Goal: Information Seeking & Learning: Understand process/instructions

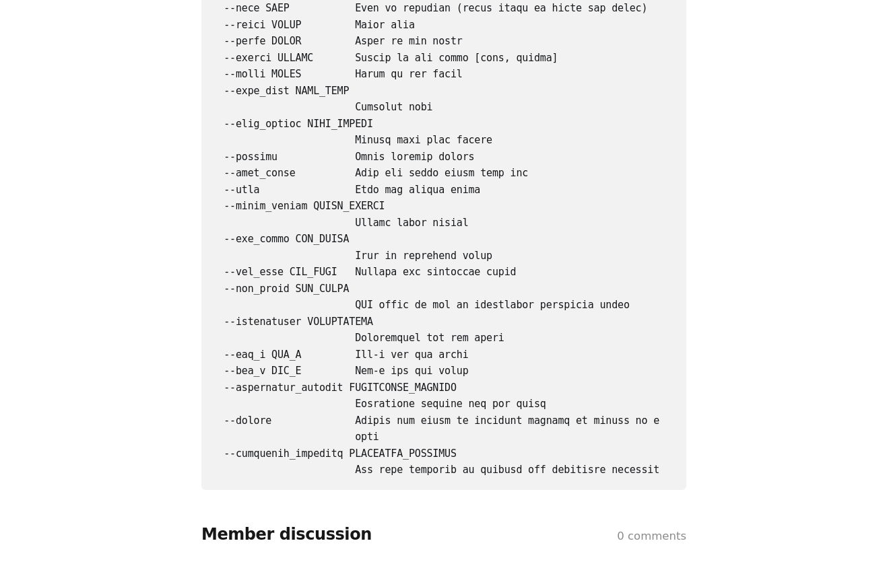
scroll to position [3530, 0]
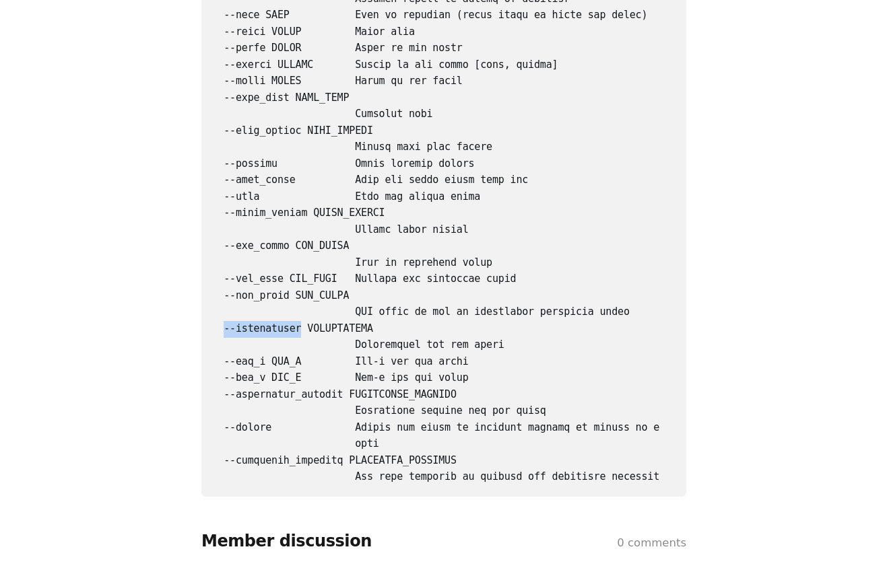
drag, startPoint x: 300, startPoint y: 386, endPoint x: 224, endPoint y: 384, distance: 75.4
click at [224, 384] on code at bounding box center [438, 57] width 453 height 854
copy code "--temperature"
click at [558, 427] on pre at bounding box center [443, 57] width 485 height 879
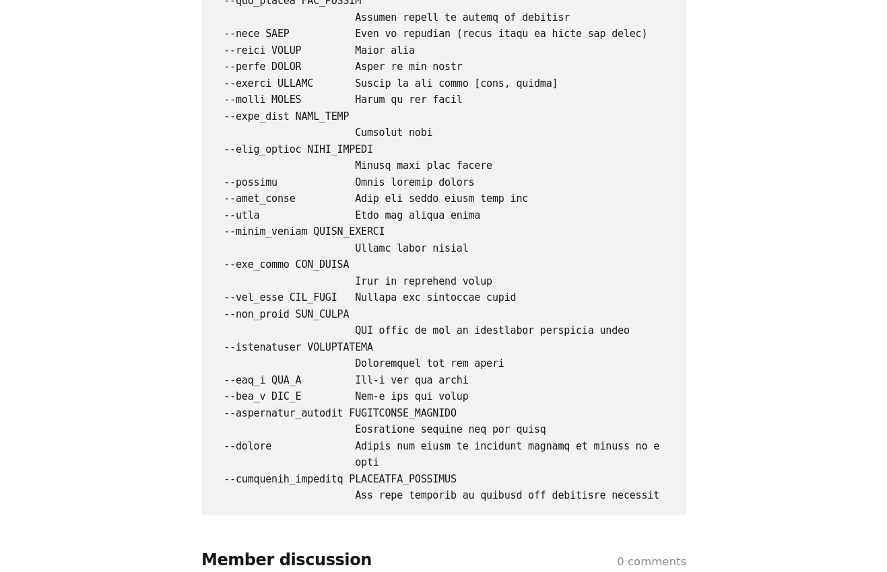
scroll to position [3500, 0]
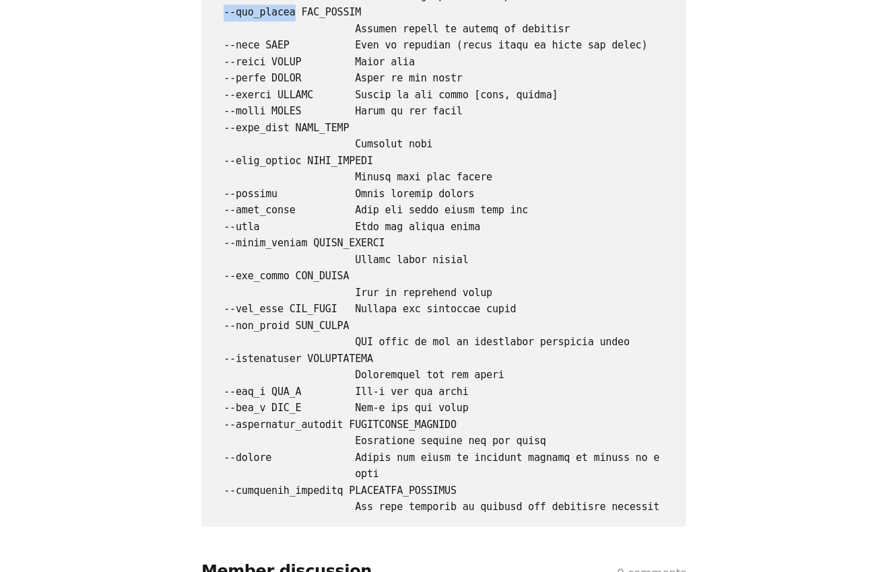
drag, startPoint x: 226, startPoint y: 103, endPoint x: 295, endPoint y: 103, distance: 69.4
click at [295, 103] on code at bounding box center [438, 87] width 453 height 854
copy code "--max_tokens"
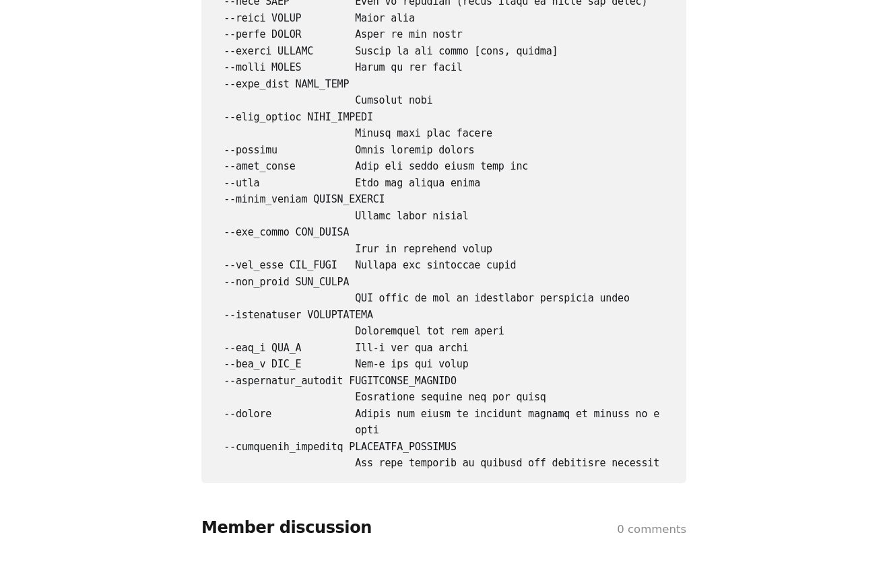
scroll to position [3547, 0]
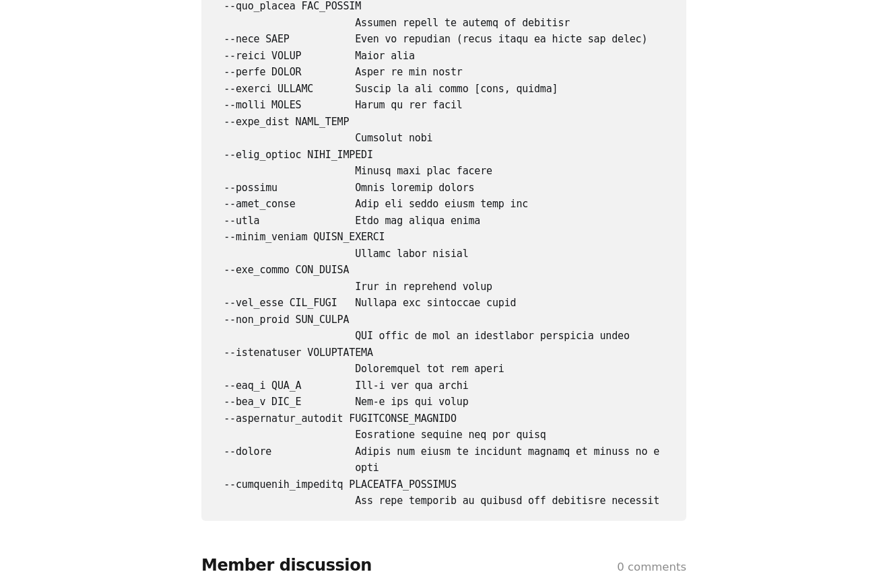
click at [555, 231] on pre at bounding box center [443, 81] width 485 height 879
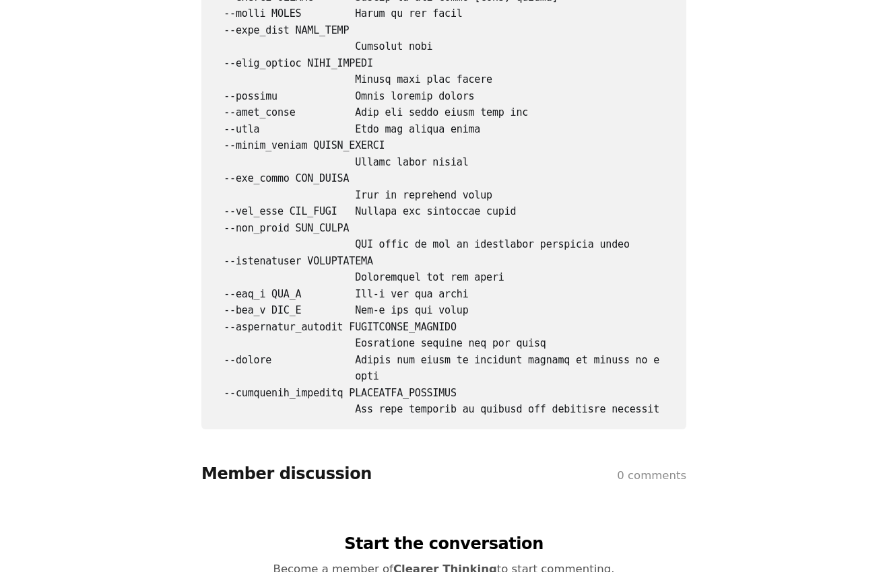
scroll to position [3582, 0]
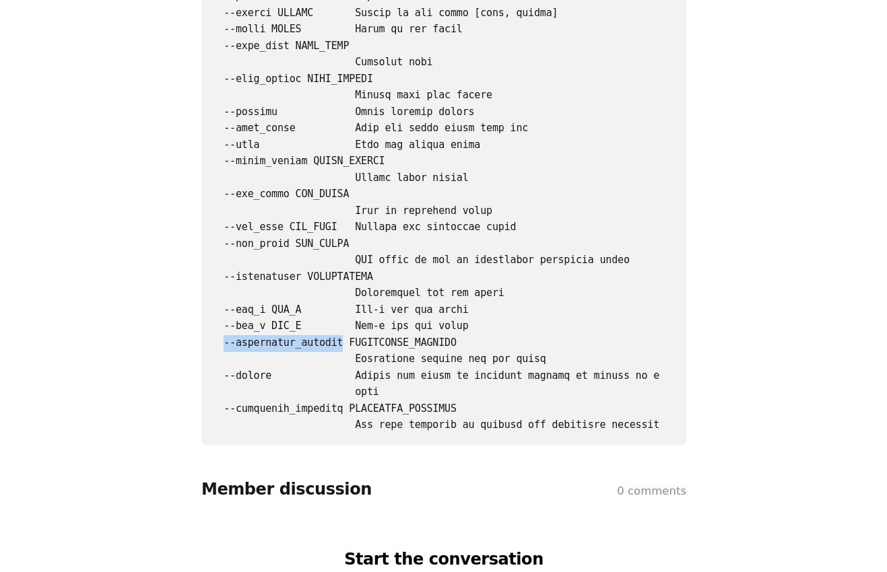
drag, startPoint x: 341, startPoint y: 394, endPoint x: 224, endPoint y: 395, distance: 117.8
click at [224, 395] on code at bounding box center [438, 5] width 453 height 854
copy code "--repetition_penalty"
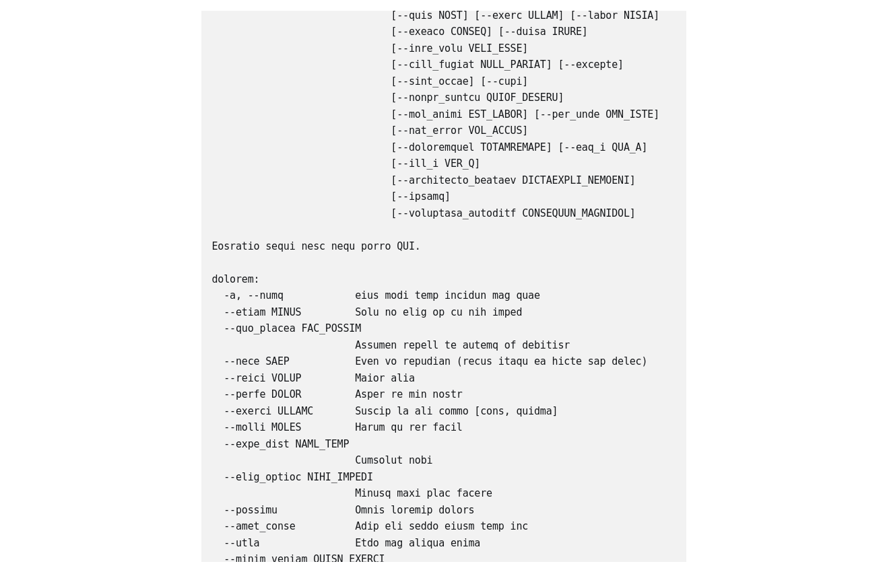
scroll to position [3698, 0]
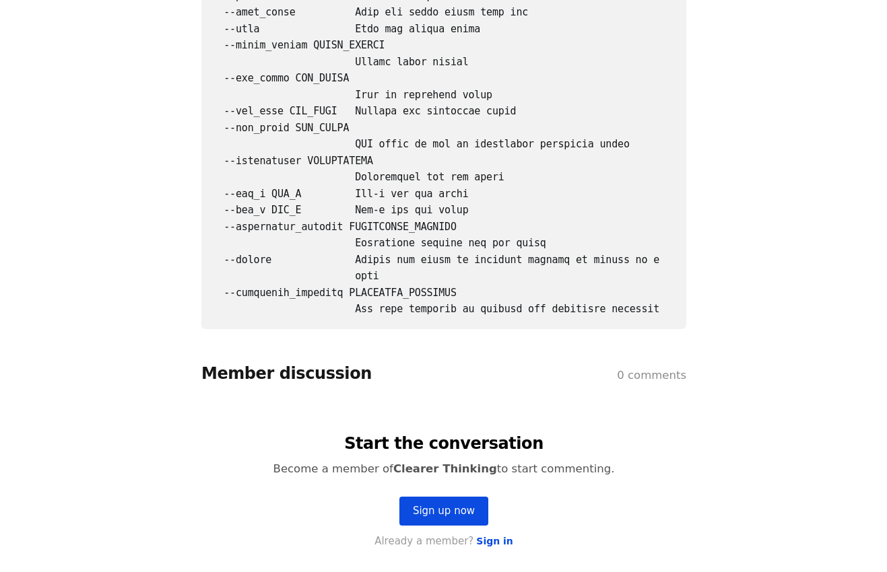
click at [780, 444] on div at bounding box center [443, 477] width 887 height 230
